Goal: Transaction & Acquisition: Purchase product/service

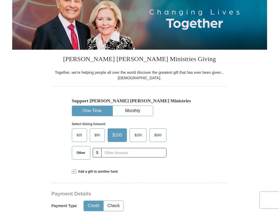
scroll to position [99, 0]
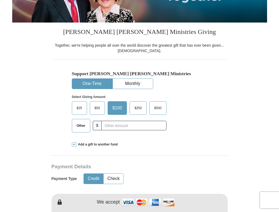
drag, startPoint x: 74, startPoint y: 127, endPoint x: 112, endPoint y: 130, distance: 38.3
click at [88, 128] on span "Other" at bounding box center [81, 125] width 14 height 8
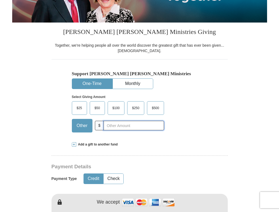
drag, startPoint x: 125, startPoint y: 129, endPoint x: 130, endPoint y: 118, distance: 12.5
click at [126, 127] on input "text" at bounding box center [134, 125] width 60 height 9
type input "4"
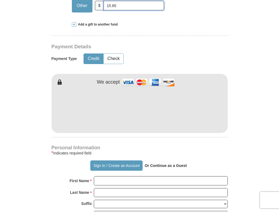
scroll to position [235, 0]
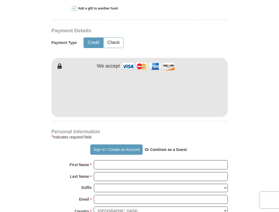
type input "15.65"
drag, startPoint x: 131, startPoint y: 166, endPoint x: 127, endPoint y: 182, distance: 16.8
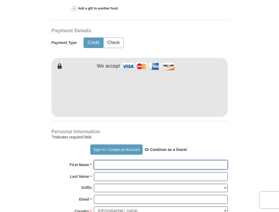
drag, startPoint x: 127, startPoint y: 182, endPoint x: 108, endPoint y: 163, distance: 26.5
drag, startPoint x: 108, startPoint y: 163, endPoint x: 102, endPoint y: 162, distance: 6.8
click at [102, 162] on input "First Name *" at bounding box center [161, 164] width 134 height 9
type input "[PERSON_NAME]"
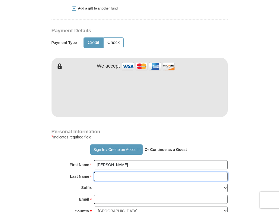
type input "[PERSON_NAME]"
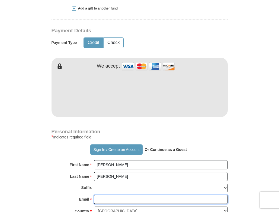
type input "[EMAIL_ADDRESS][DOMAIN_NAME]"
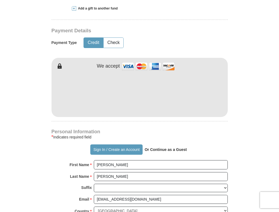
type input "[STREET_ADDRESS]"
type input "Austin"
select select "[GEOGRAPHIC_DATA]"
type input "78753"
type input "5124609623"
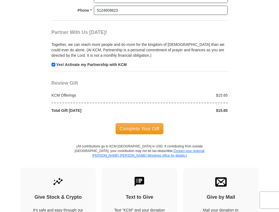
scroll to position [525, 0]
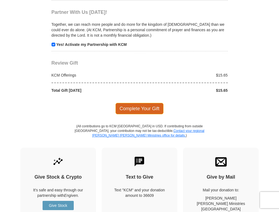
click at [141, 107] on span "Complete Your Gift" at bounding box center [139, 108] width 48 height 11
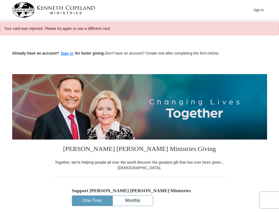
select select "[GEOGRAPHIC_DATA]"
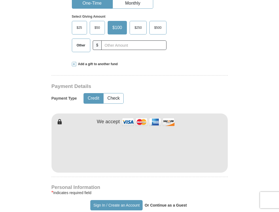
scroll to position [190, 0]
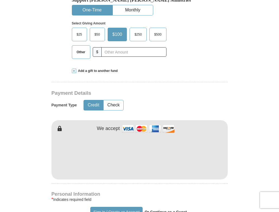
click at [76, 52] on span "Other" at bounding box center [81, 52] width 14 height 8
click at [0, 0] on input "Other" at bounding box center [0, 0] width 0 height 0
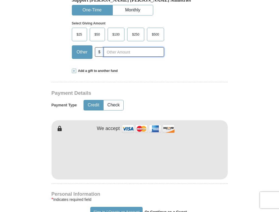
click at [110, 51] on input "text" at bounding box center [134, 51] width 60 height 9
type input "15.56"
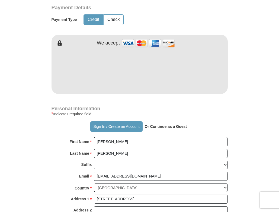
scroll to position [257, 0]
